Goal: Task Accomplishment & Management: Manage account settings

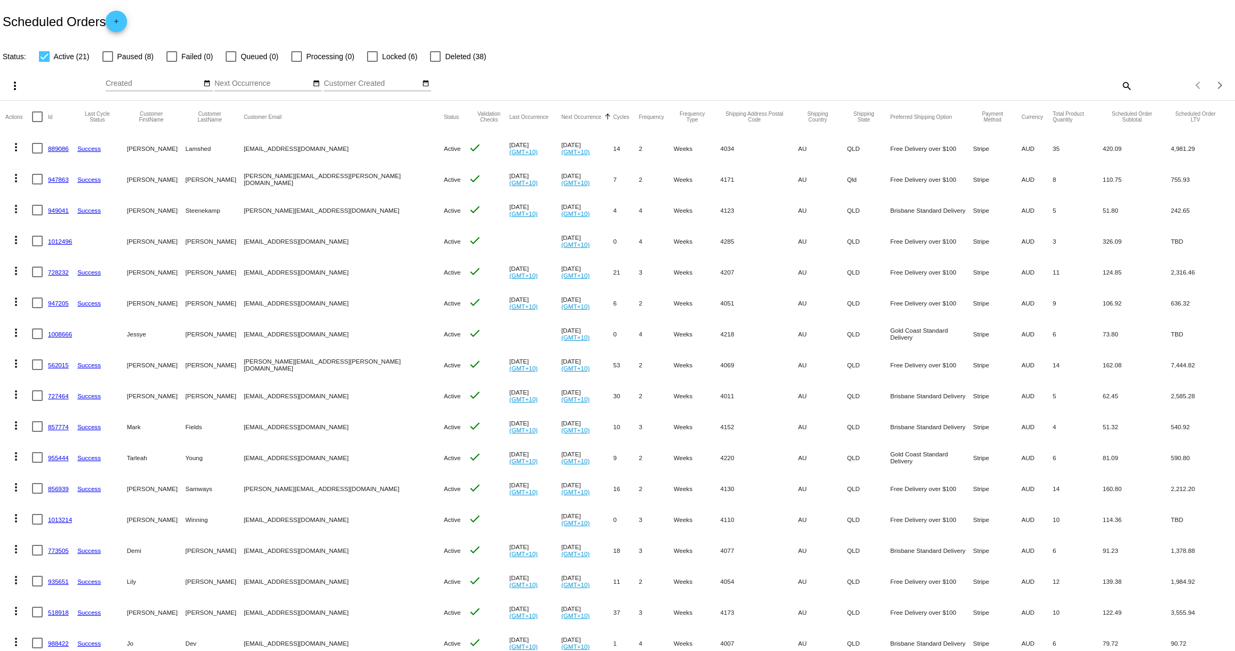
click at [60, 243] on link "1012496" at bounding box center [60, 241] width 24 height 7
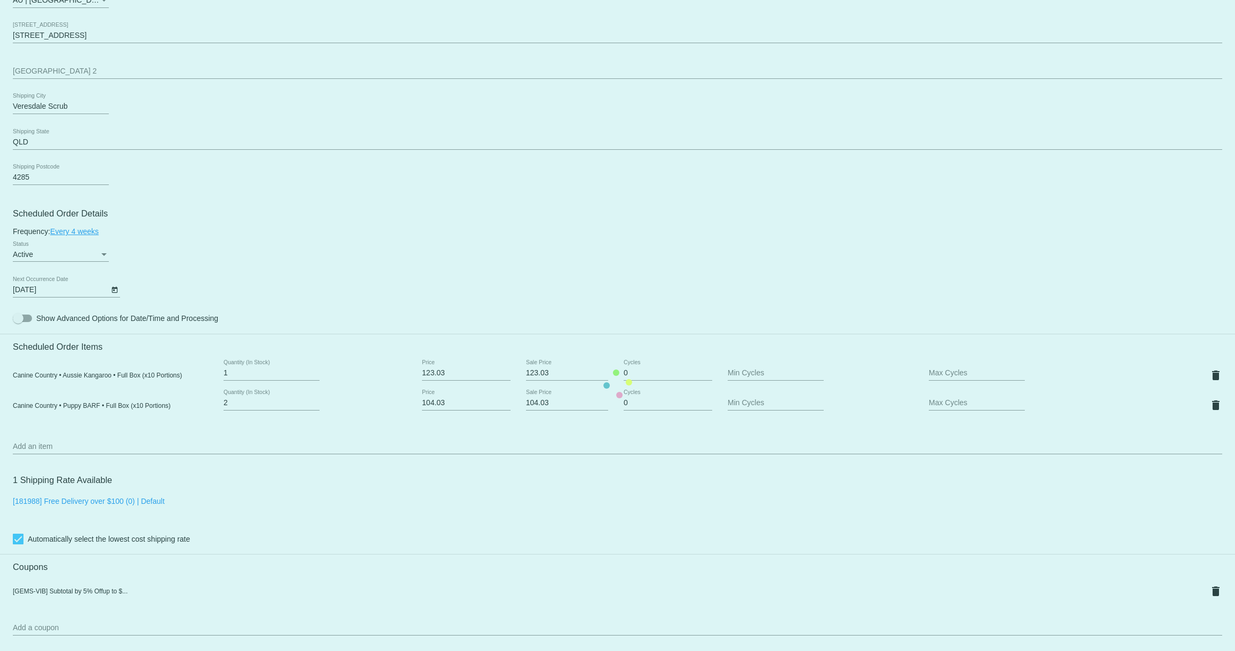
scroll to position [425, 0]
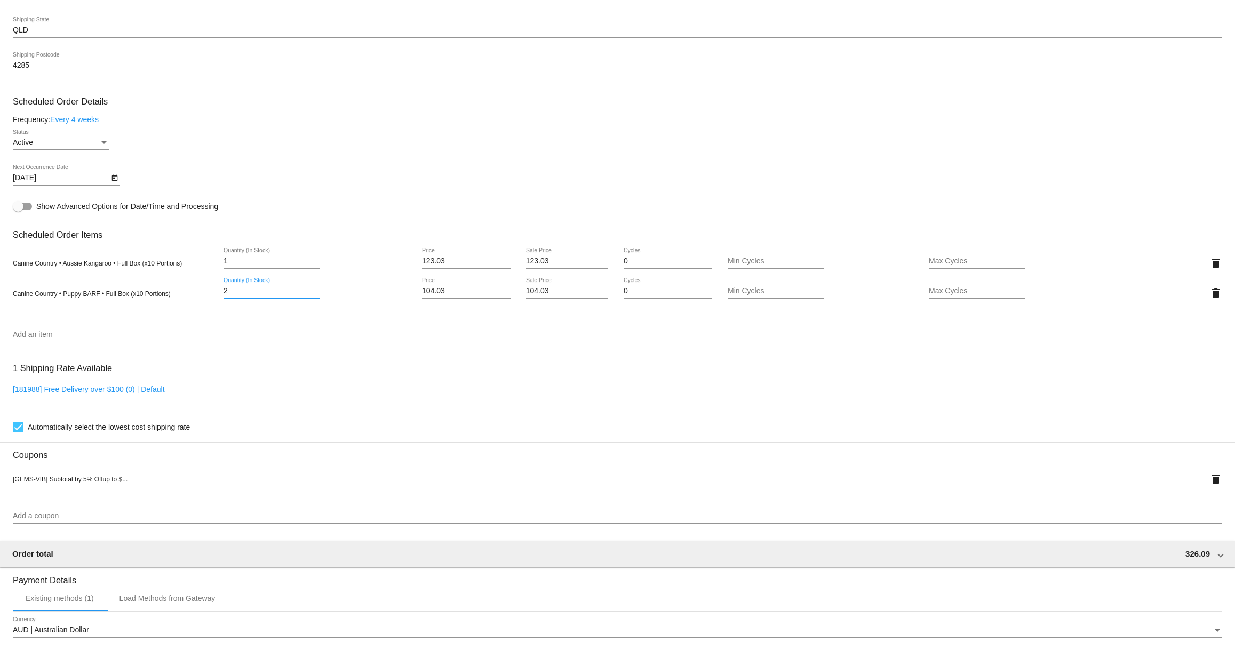
drag, startPoint x: 236, startPoint y: 298, endPoint x: 208, endPoint y: 298, distance: 28.3
click at [208, 298] on div "Canine Country • Puppy BARF • Full Box (x10 Portions) 2 Quantity (In Stock) 104…" at bounding box center [618, 293] width 1210 height 30
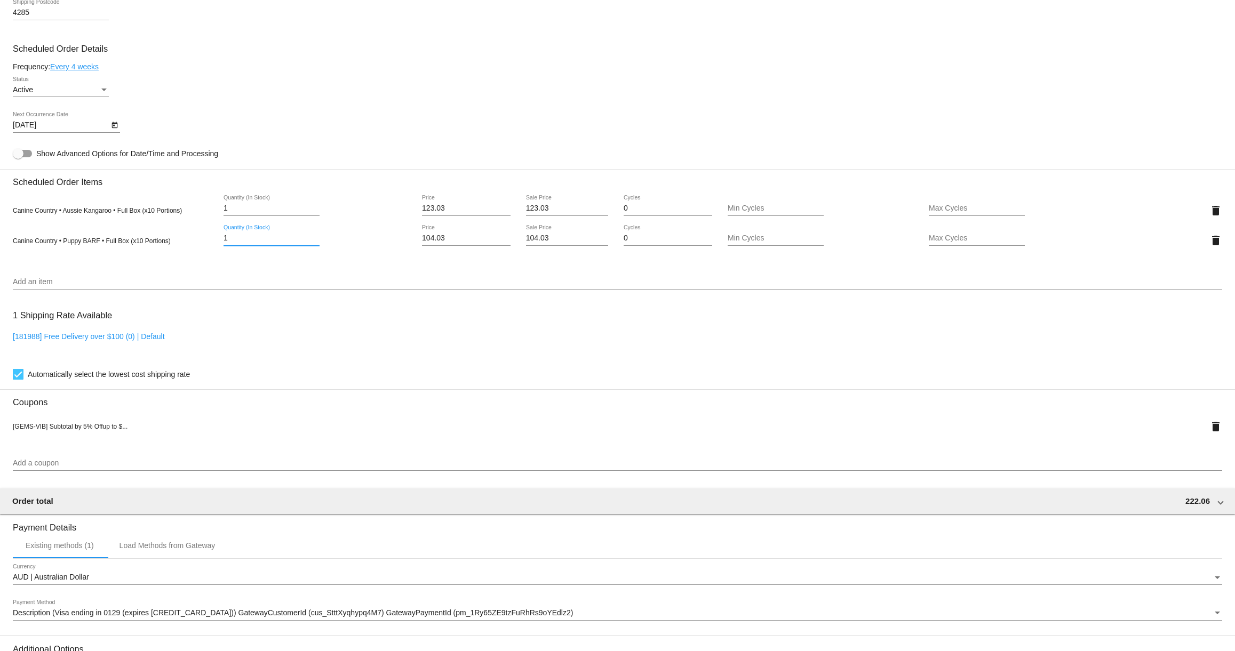
scroll to position [501, 0]
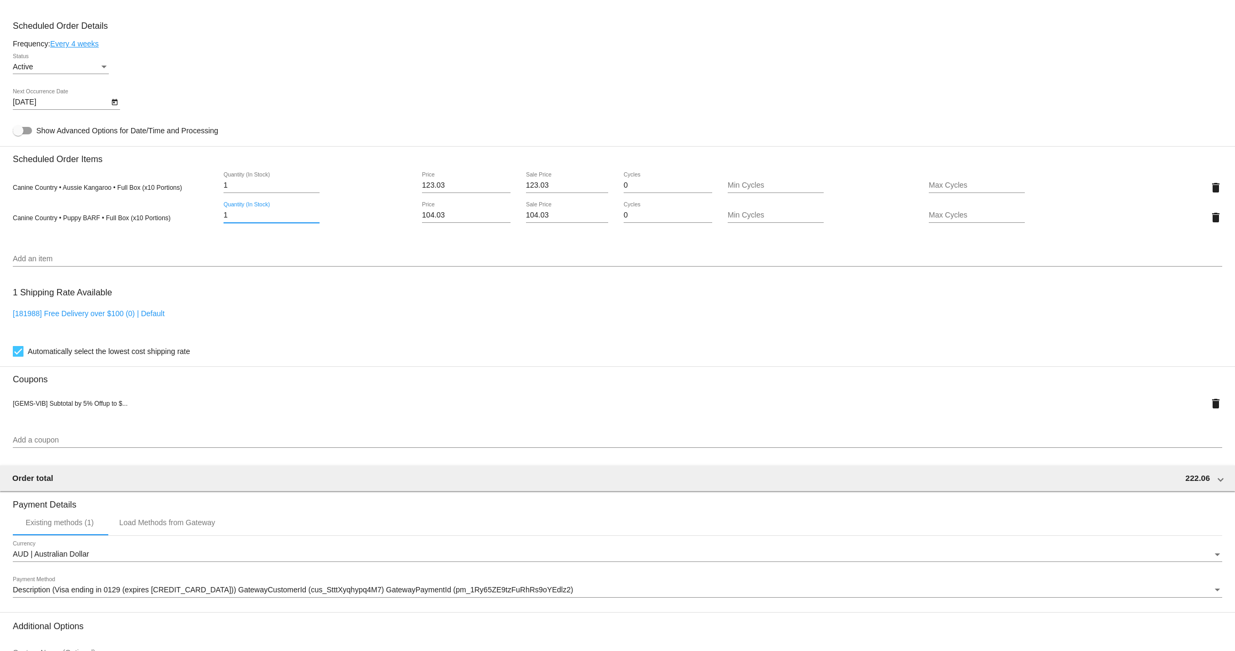
type input "1"
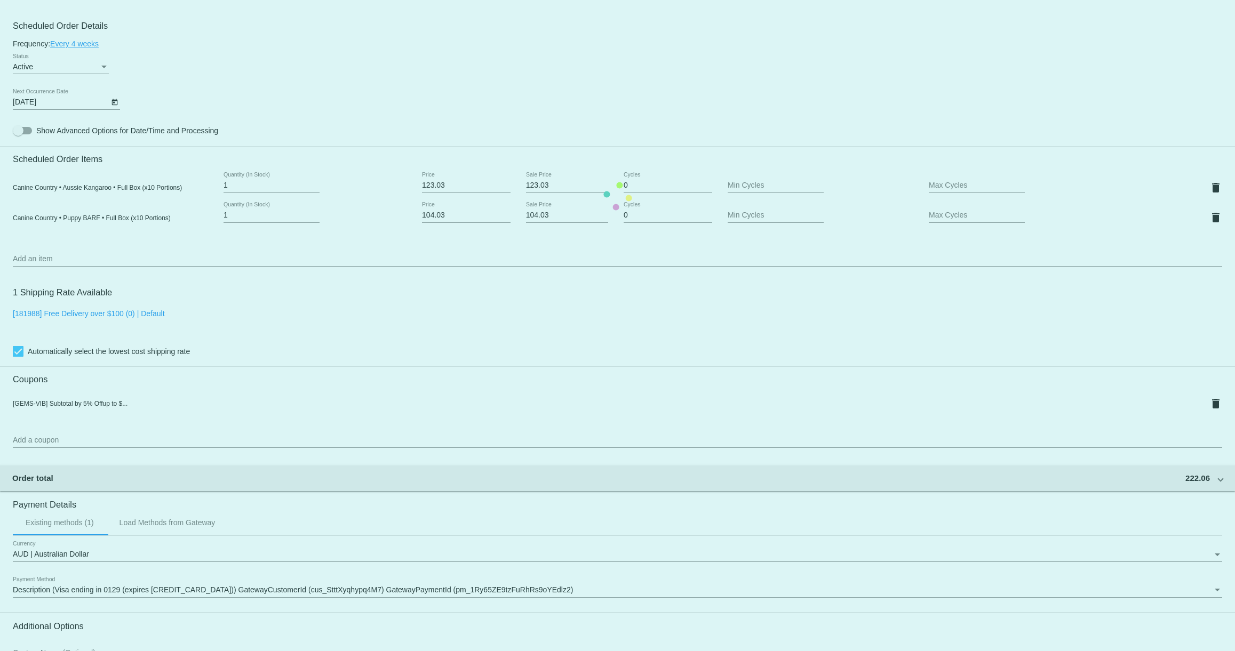
click at [61, 412] on mat-card "Customer 7010609: [PERSON_NAME] [EMAIL_ADDRESS][DOMAIN_NAME] Customer Shipping …" at bounding box center [617, 196] width 1235 height 1134
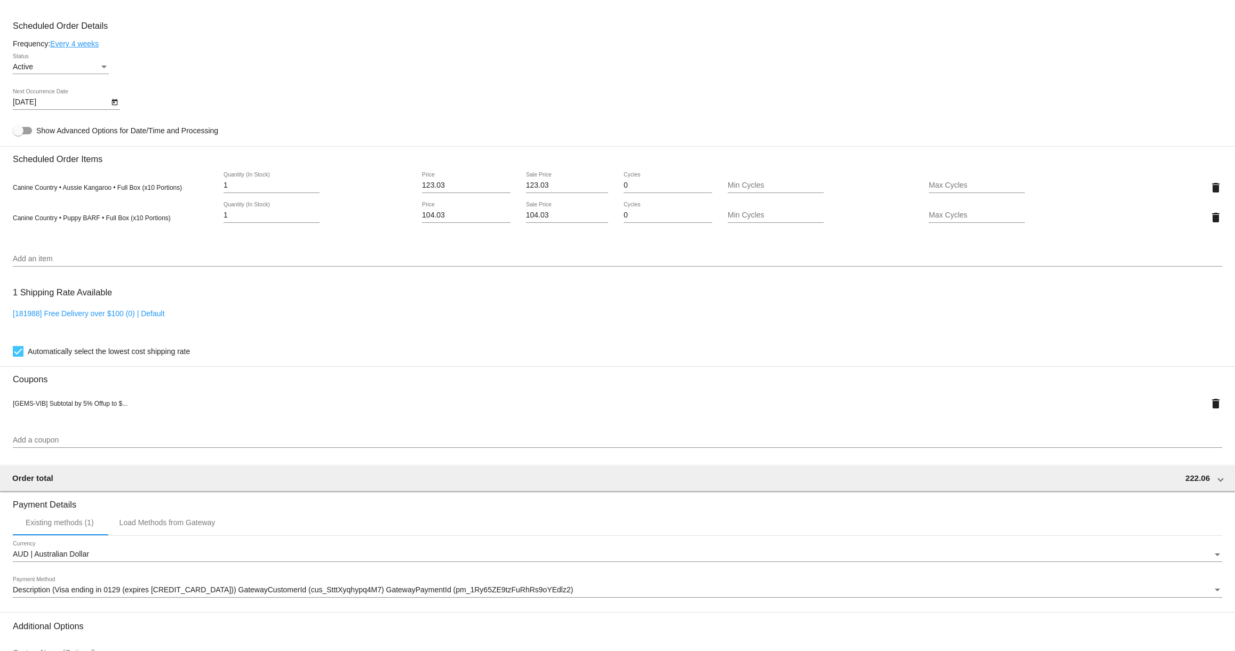
click at [62, 445] on input "Add a coupon" at bounding box center [618, 440] width 1210 height 9
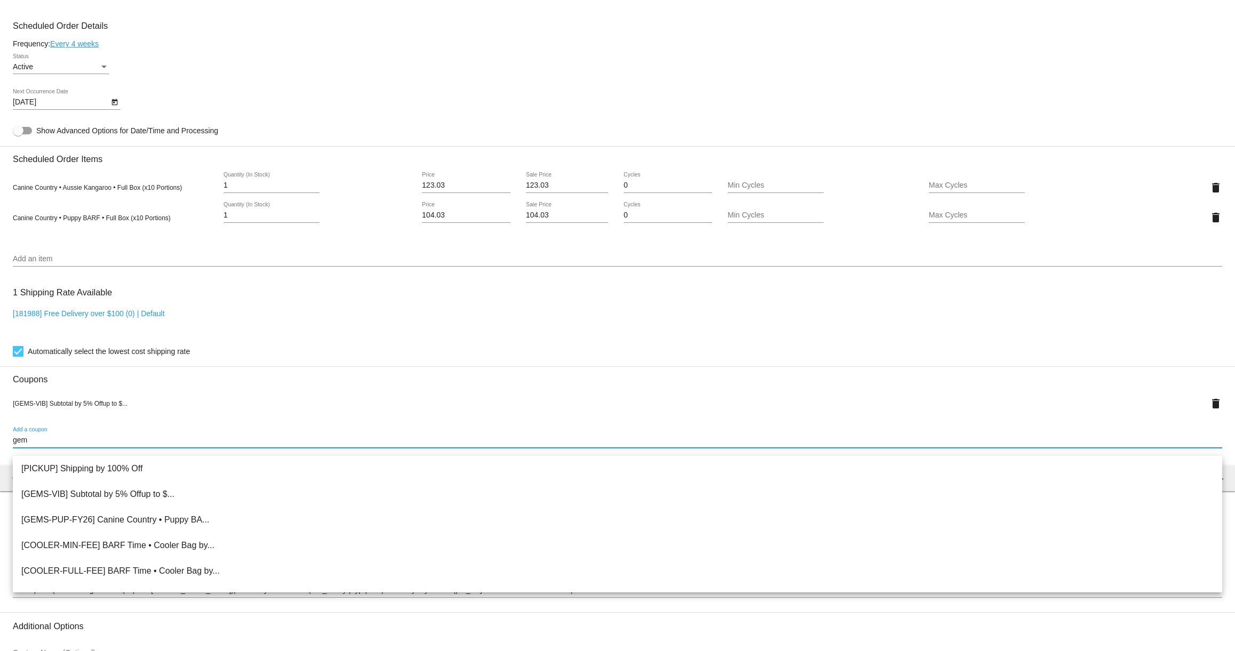
type input "gems"
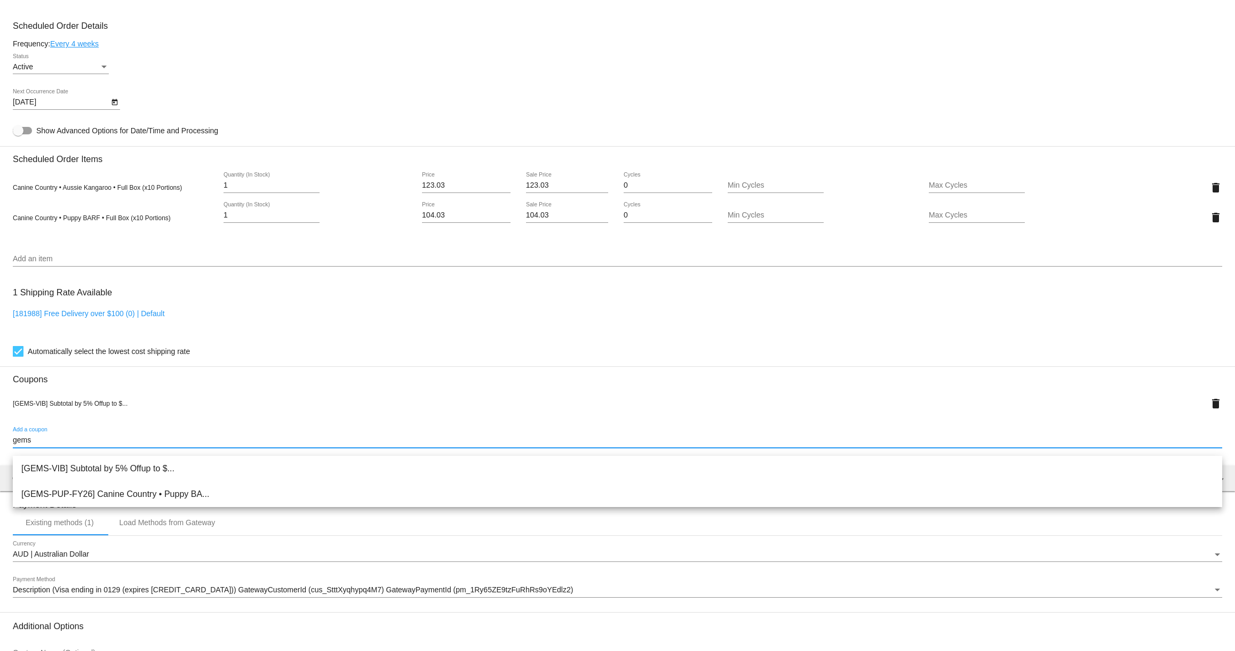
drag, startPoint x: 49, startPoint y: 450, endPoint x: 4, endPoint y: 450, distance: 44.3
click at [4, 450] on mat-card "Customer 7010609: Linda Dewar gemstonegroodles@gmail.com Customer Shipping Ente…" at bounding box center [617, 196] width 1235 height 1134
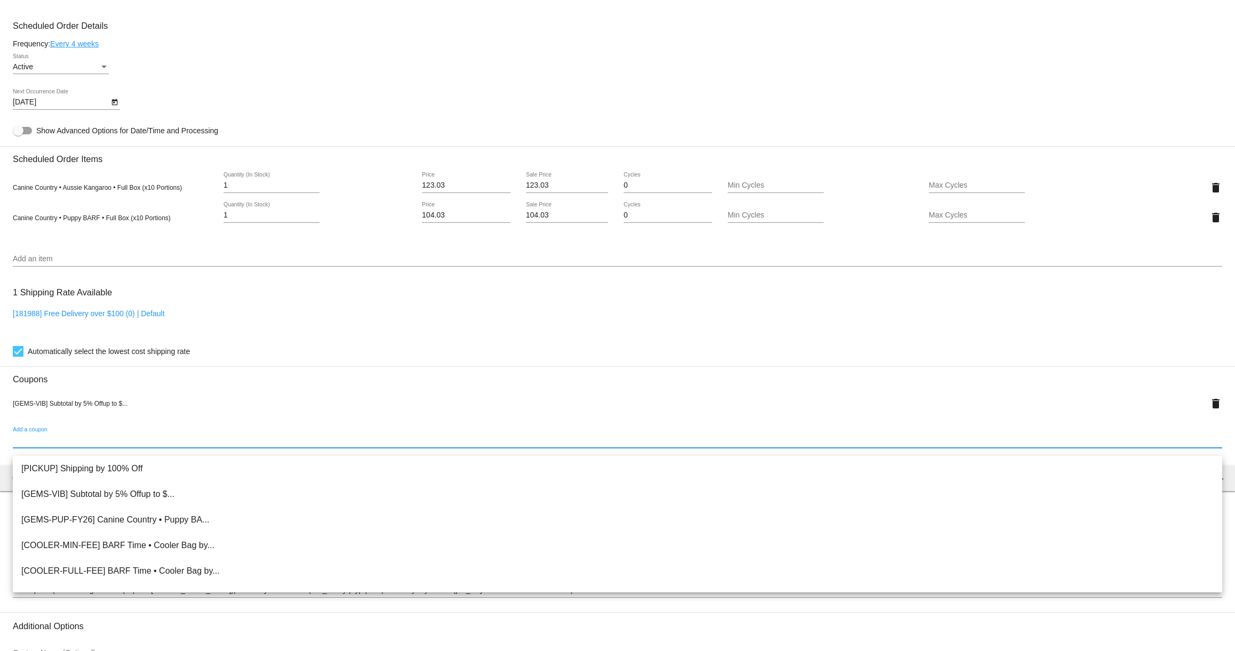
click at [234, 379] on h3 "Coupons" at bounding box center [618, 376] width 1210 height 18
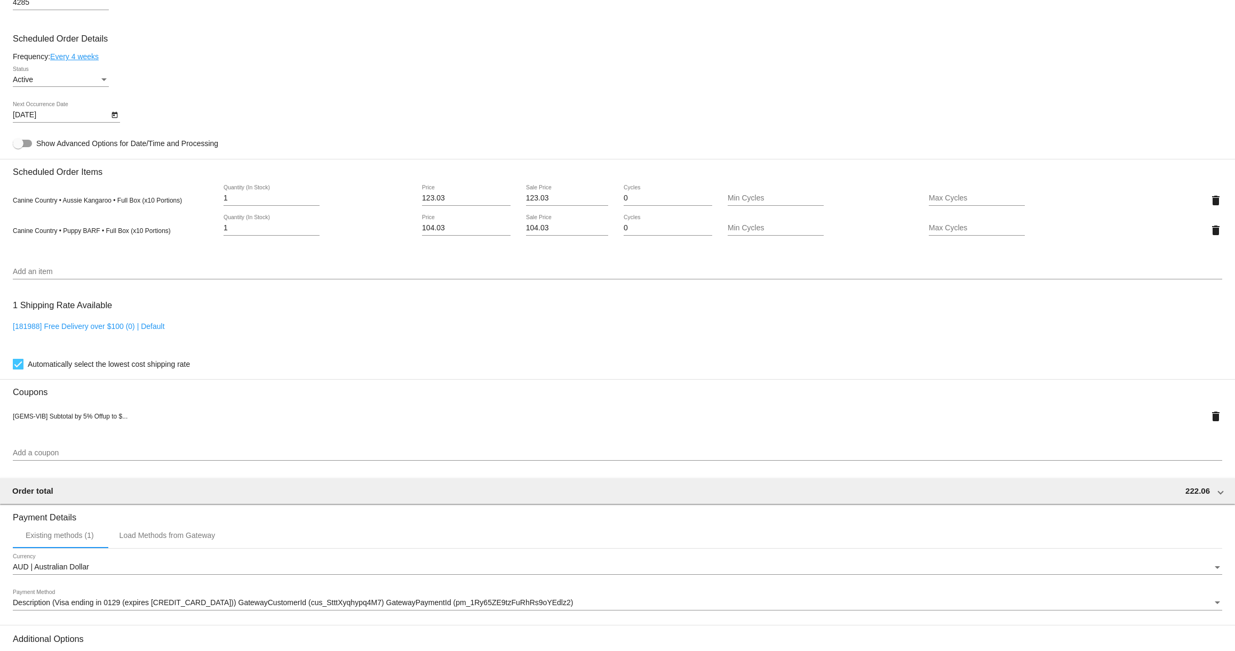
scroll to position [622, 0]
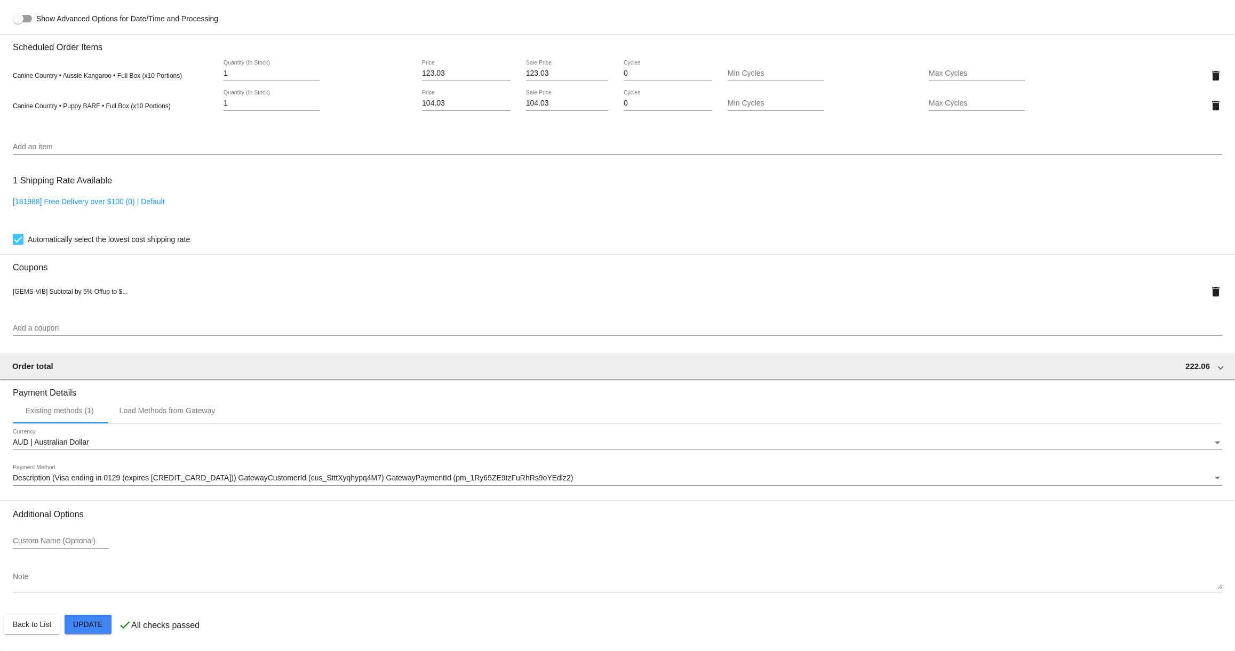
click at [104, 618] on mat-card "Customer 7010609: Linda Dewar gemstonegroodles@gmail.com Customer Shipping Ente…" at bounding box center [617, 84] width 1235 height 1134
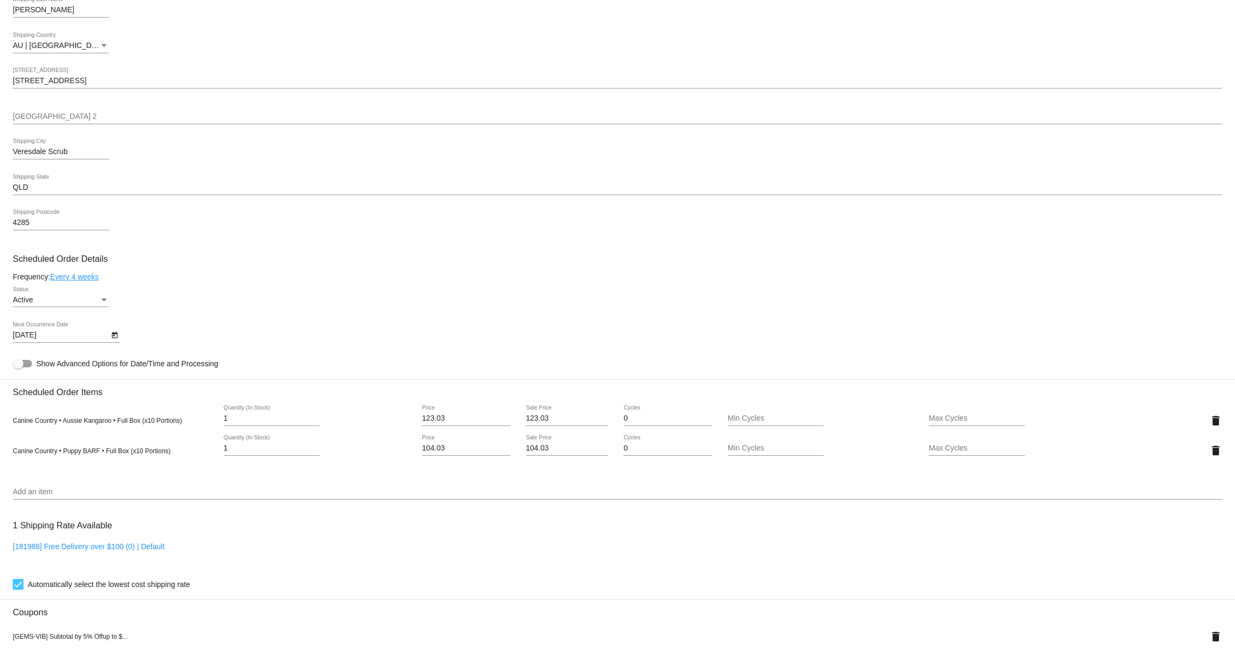
scroll to position [0, 0]
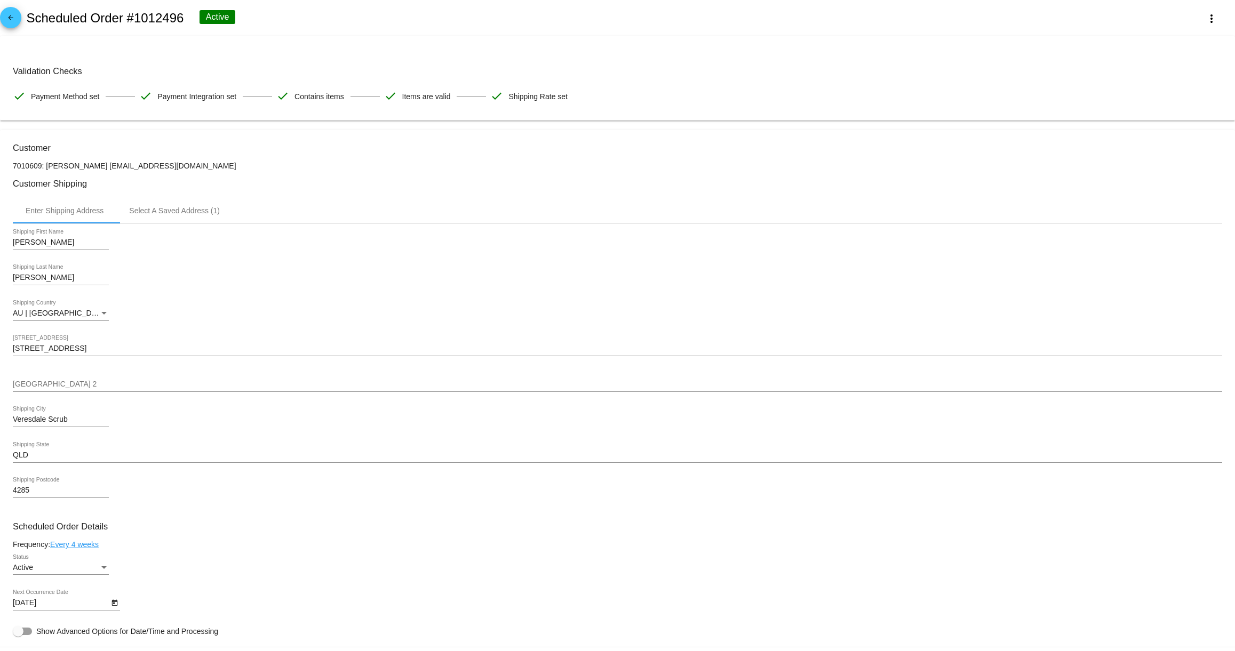
click at [14, 17] on mat-icon "arrow_back" at bounding box center [10, 20] width 13 height 13
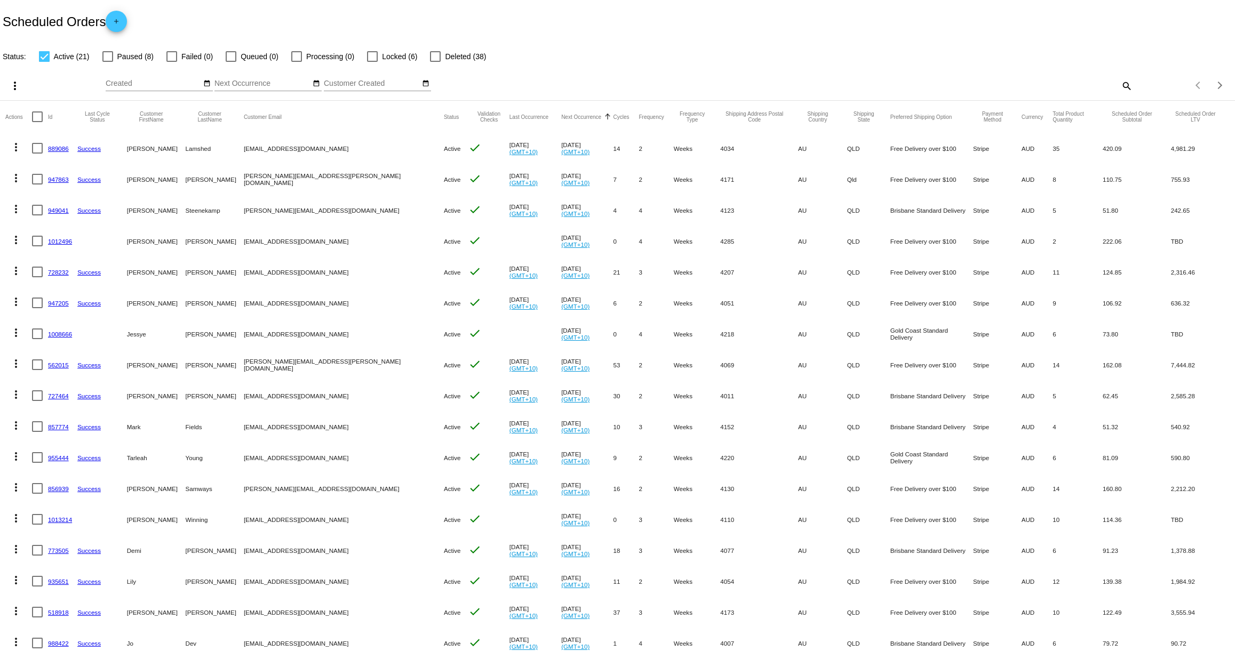
click at [59, 148] on link "889086" at bounding box center [58, 148] width 21 height 7
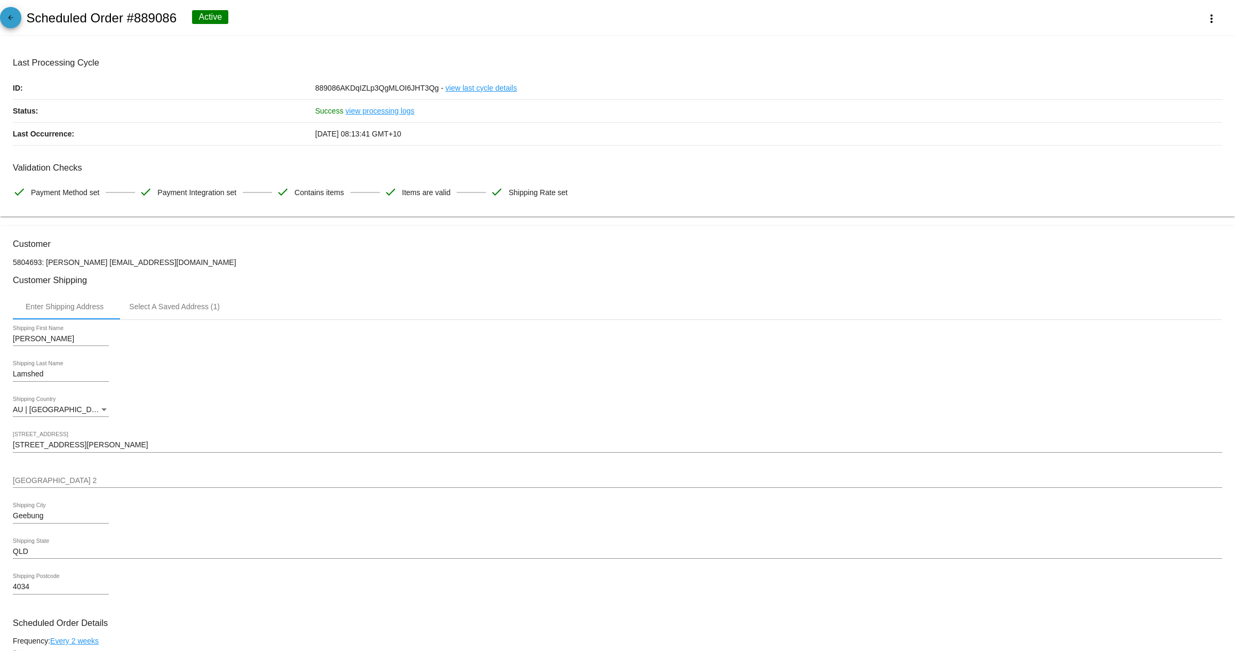
click at [8, 17] on mat-icon "arrow_back" at bounding box center [10, 20] width 13 height 13
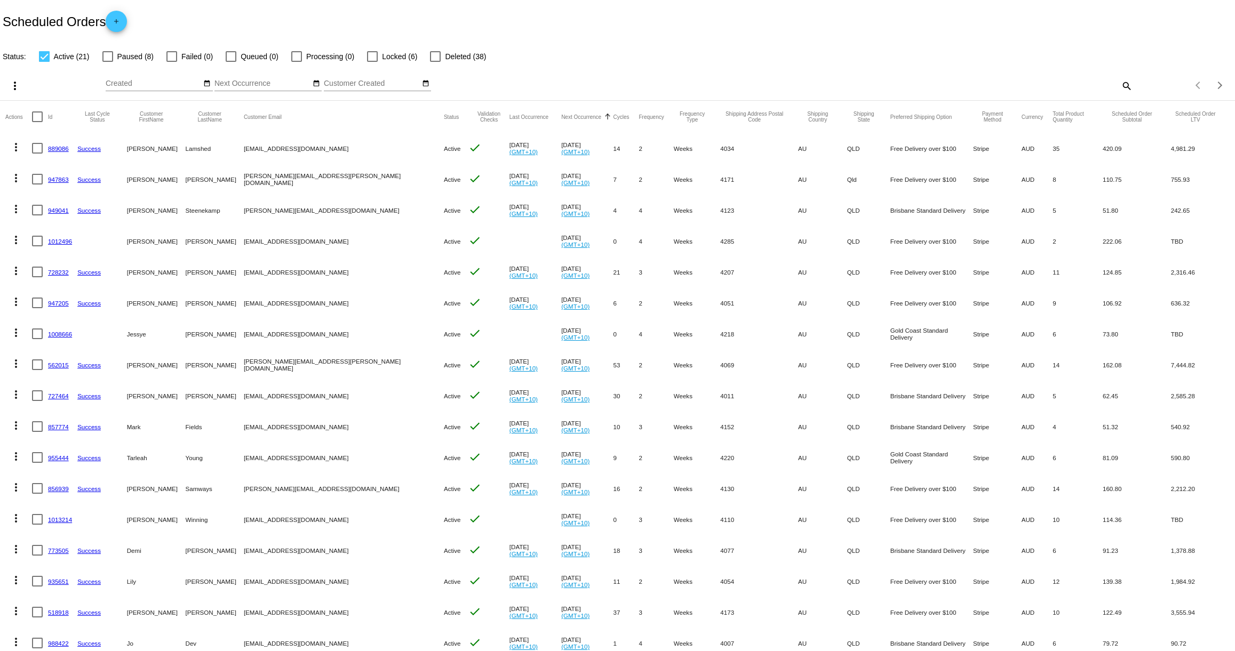
click at [60, 177] on link "947863" at bounding box center [58, 179] width 21 height 7
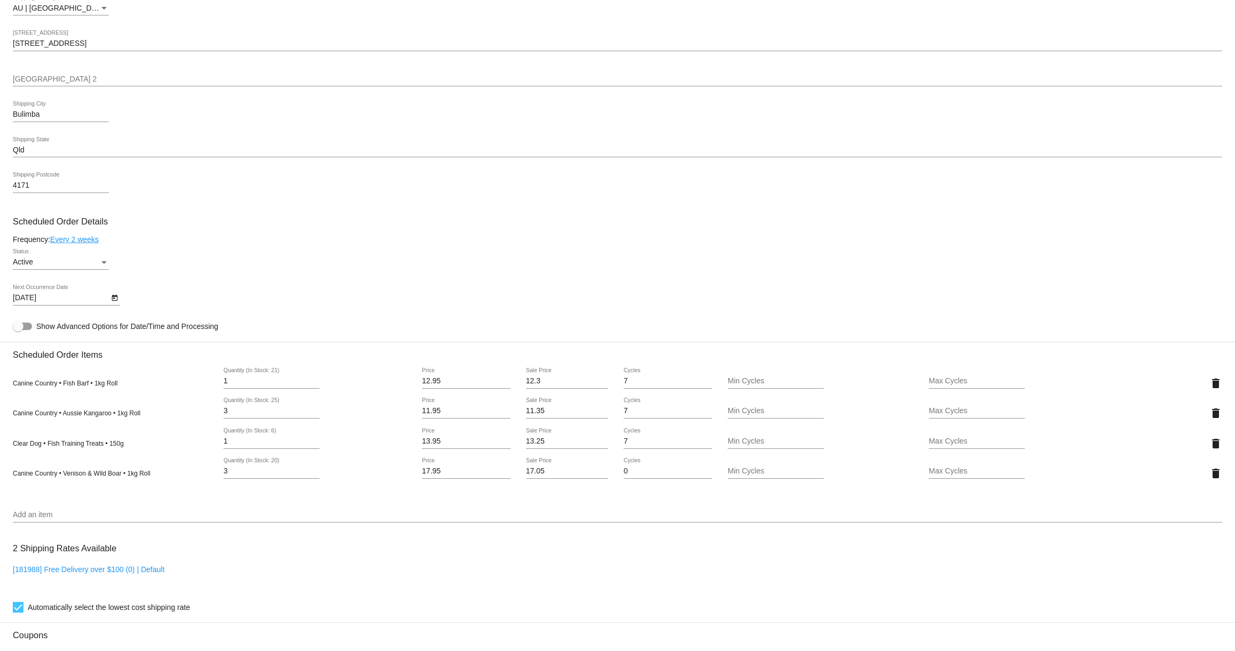
scroll to position [410, 0]
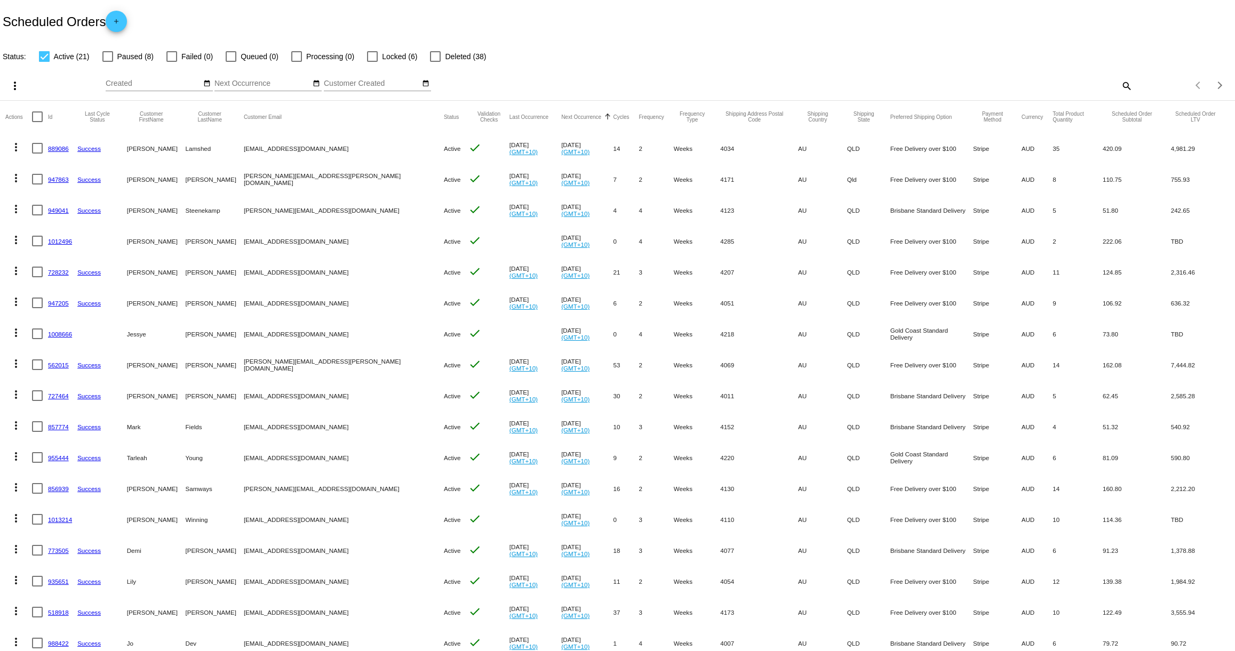
click at [54, 210] on link "949041" at bounding box center [58, 210] width 21 height 7
click at [58, 210] on link "949041" at bounding box center [58, 210] width 21 height 7
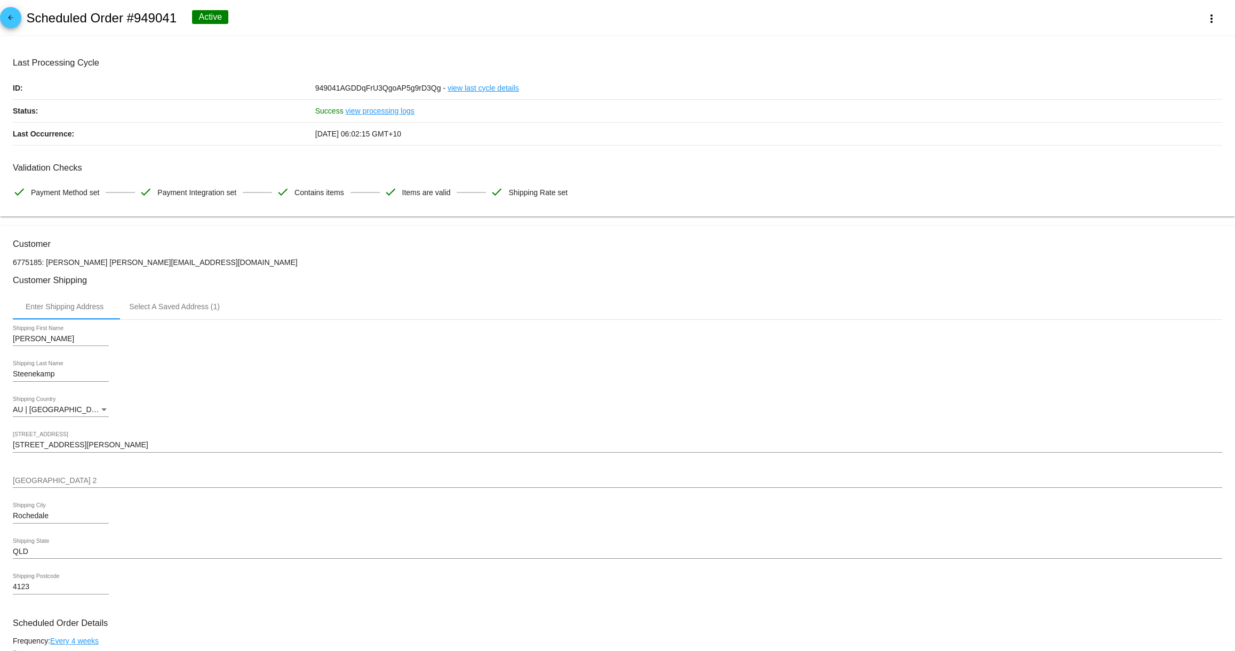
click at [5, 15] on mat-icon "arrow_back" at bounding box center [10, 20] width 13 height 13
